Goal: Task Accomplishment & Management: Use online tool/utility

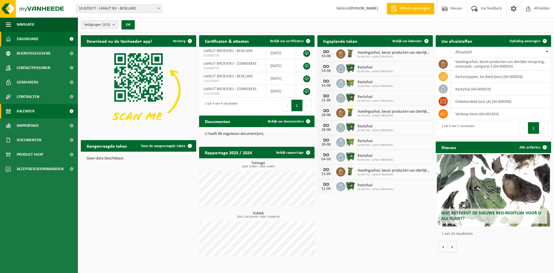
click at [23, 109] on span "Kalender" at bounding box center [26, 111] width 18 height 14
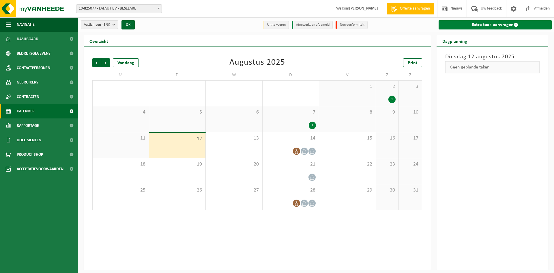
click at [485, 27] on link "Extra taak aanvragen" at bounding box center [495, 24] width 113 height 9
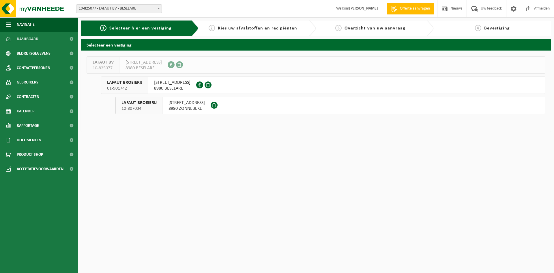
click at [166, 85] on span "8980 BESELARE" at bounding box center [172, 88] width 36 height 6
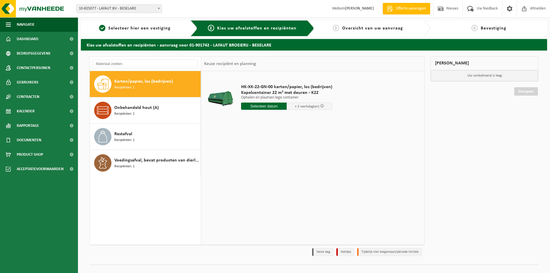
click at [151, 198] on div "Karton/papier, los (bedrijven) Recipiënten: 1 Onbehandeld hout (A) Recipiënten:…" at bounding box center [145, 158] width 111 height 174
click at [146, 110] on span "Onbehandeld hout (A)" at bounding box center [136, 107] width 44 height 7
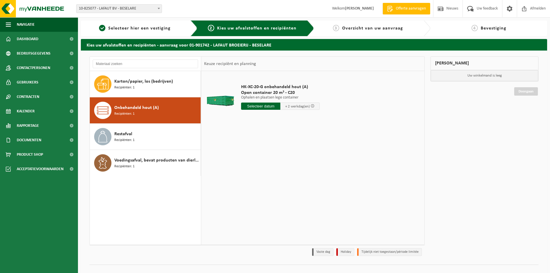
click at [265, 105] on input "text" at bounding box center [260, 105] width 39 height 7
click at [246, 167] on div "18" at bounding box center [246, 166] width 10 height 9
type input "Van 2025-08-18"
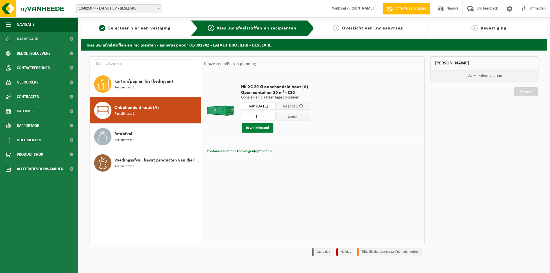
click at [261, 128] on button "In winkelmand" at bounding box center [258, 127] width 32 height 9
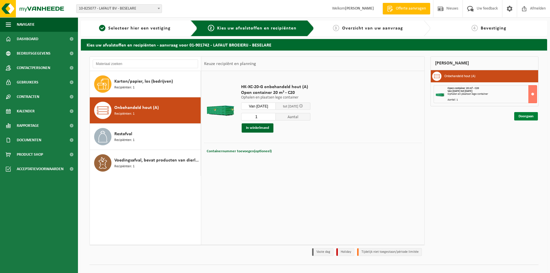
click at [527, 118] on link "Doorgaan" at bounding box center [526, 116] width 24 height 8
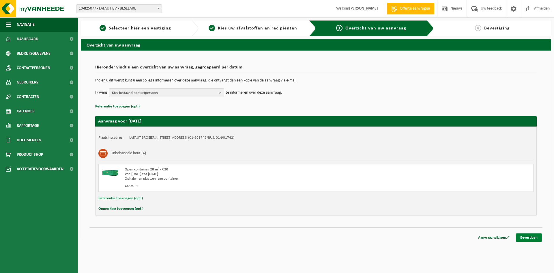
click at [531, 236] on link "Bevestigen" at bounding box center [529, 237] width 26 height 8
